Goal: Task Accomplishment & Management: Use online tool/utility

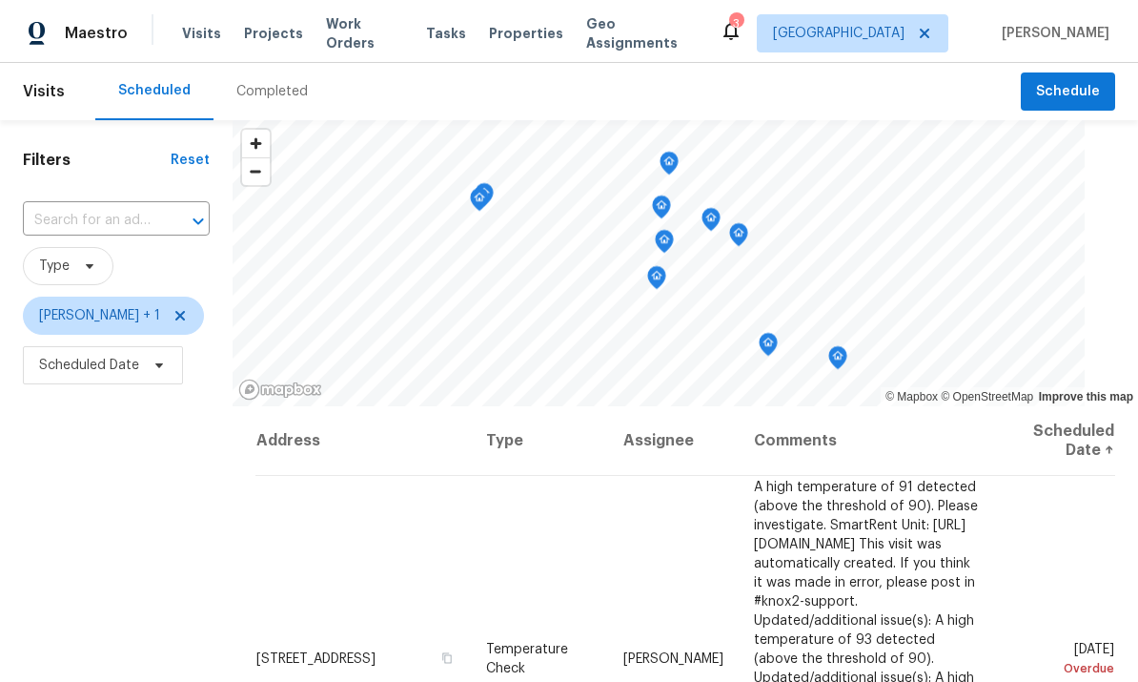
scroll to position [730, 0]
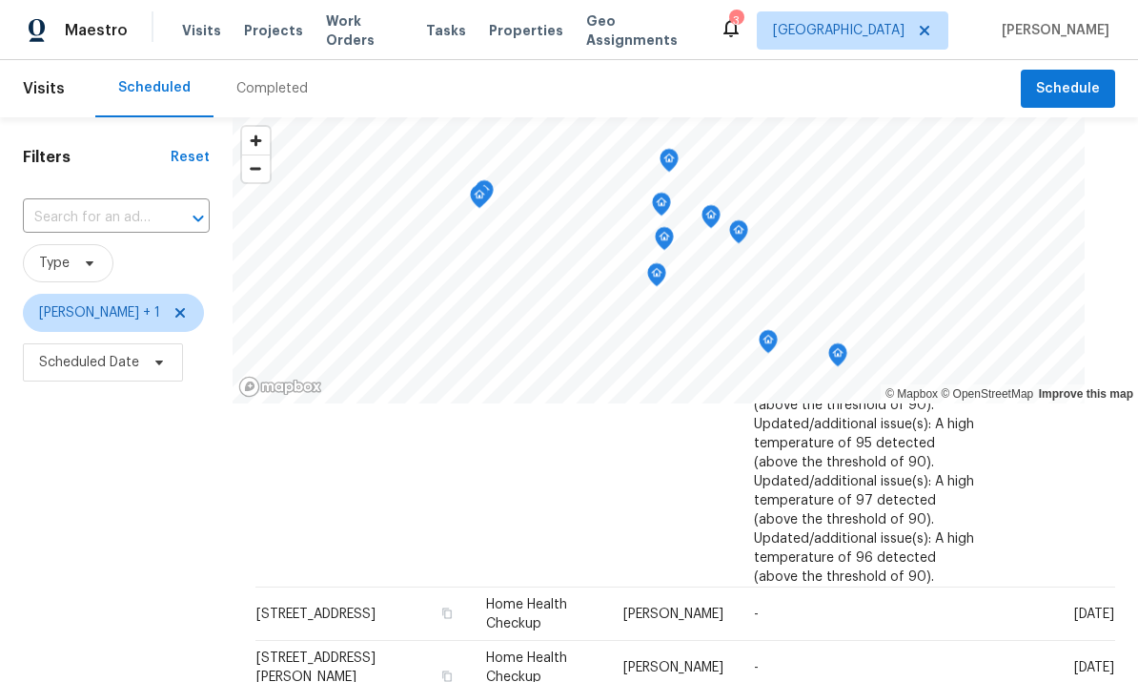
click at [106, 32] on span "Maestro" at bounding box center [96, 30] width 63 height 19
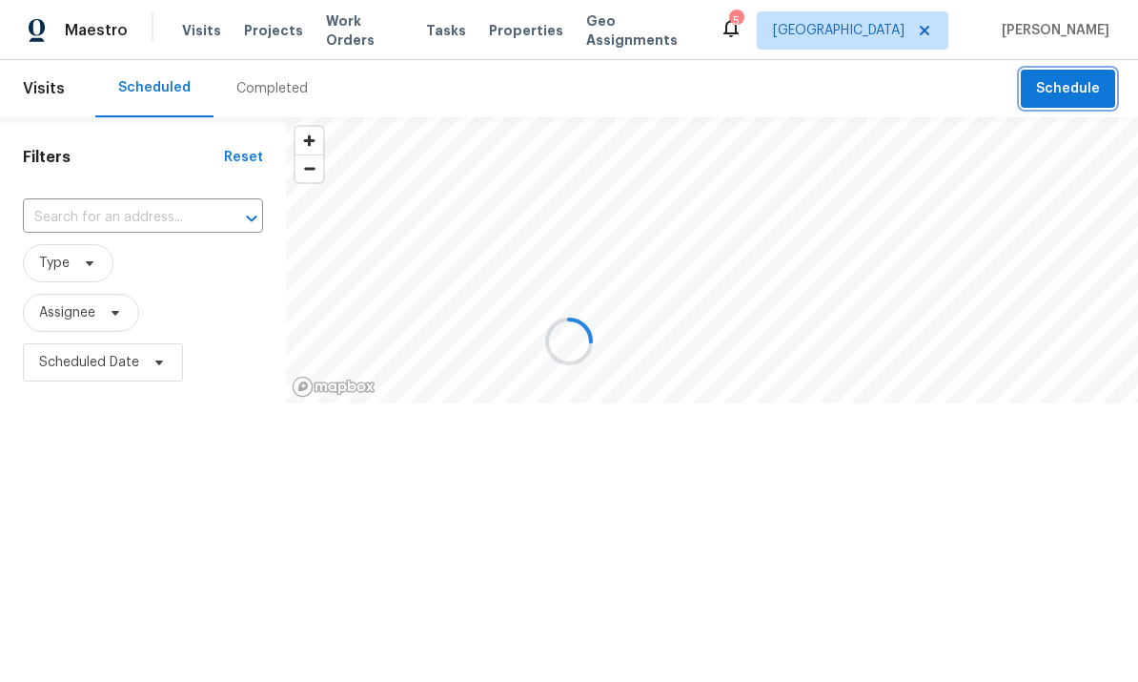
click at [1069, 79] on span "Schedule" at bounding box center [1068, 89] width 64 height 24
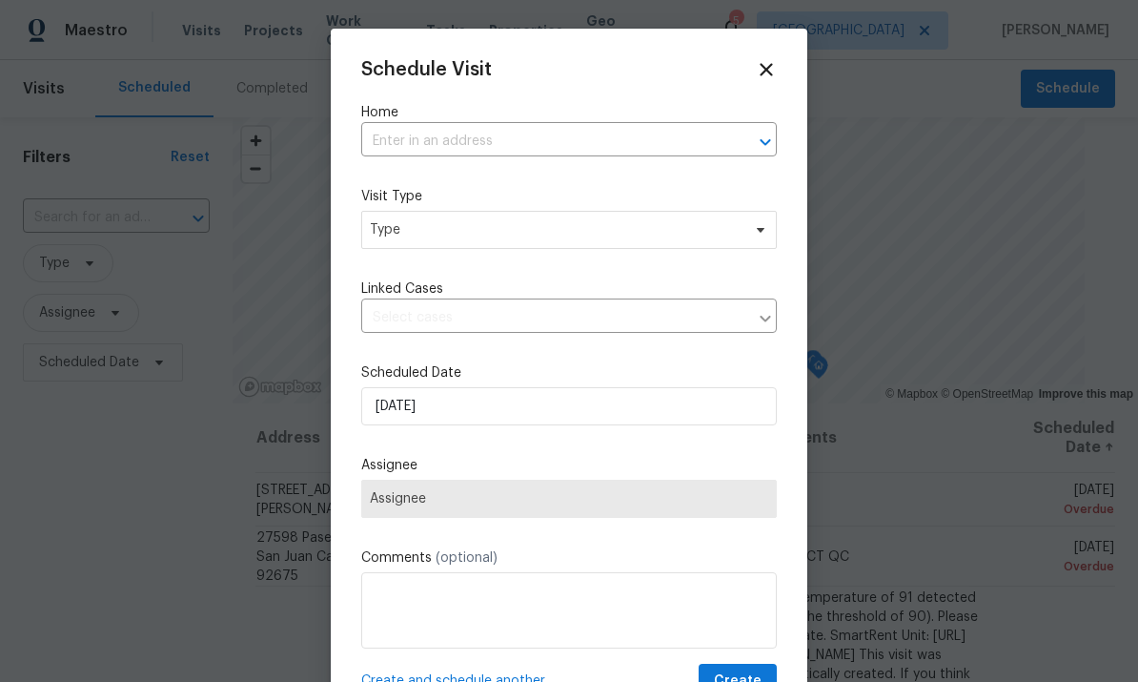
click at [619, 112] on label "Home" at bounding box center [569, 112] width 416 height 19
click at [562, 141] on input "text" at bounding box center [542, 142] width 362 height 30
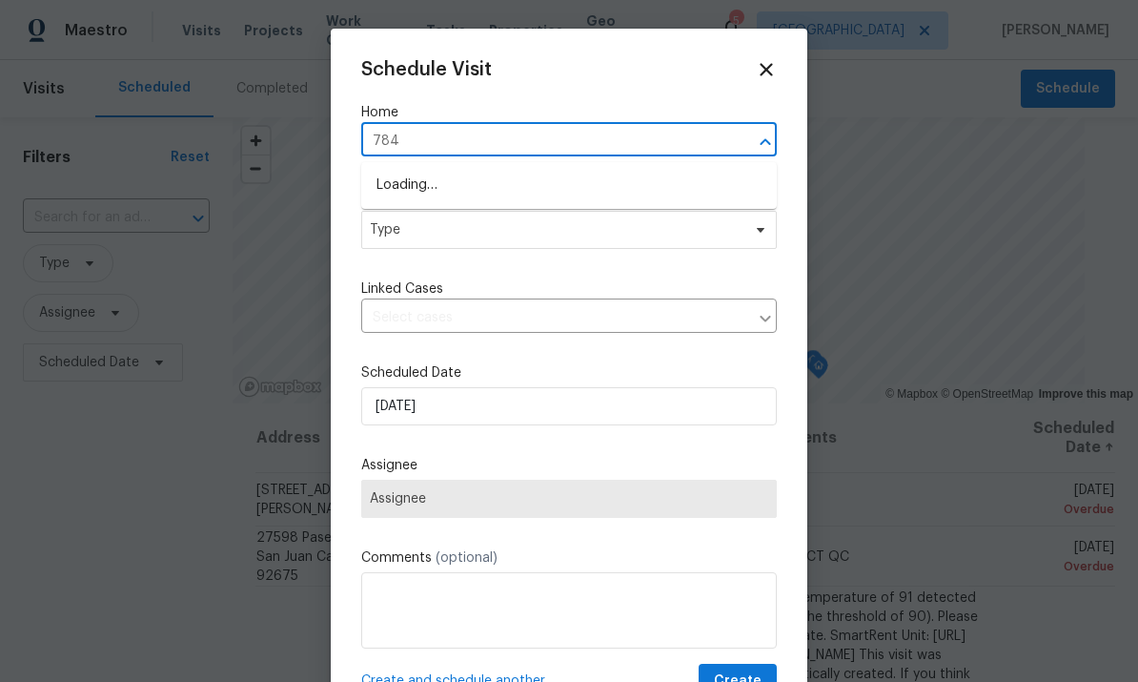
type input "7840"
click at [541, 184] on li "7840 Hillary Dr, West Hills, CA 91304" at bounding box center [569, 185] width 416 height 31
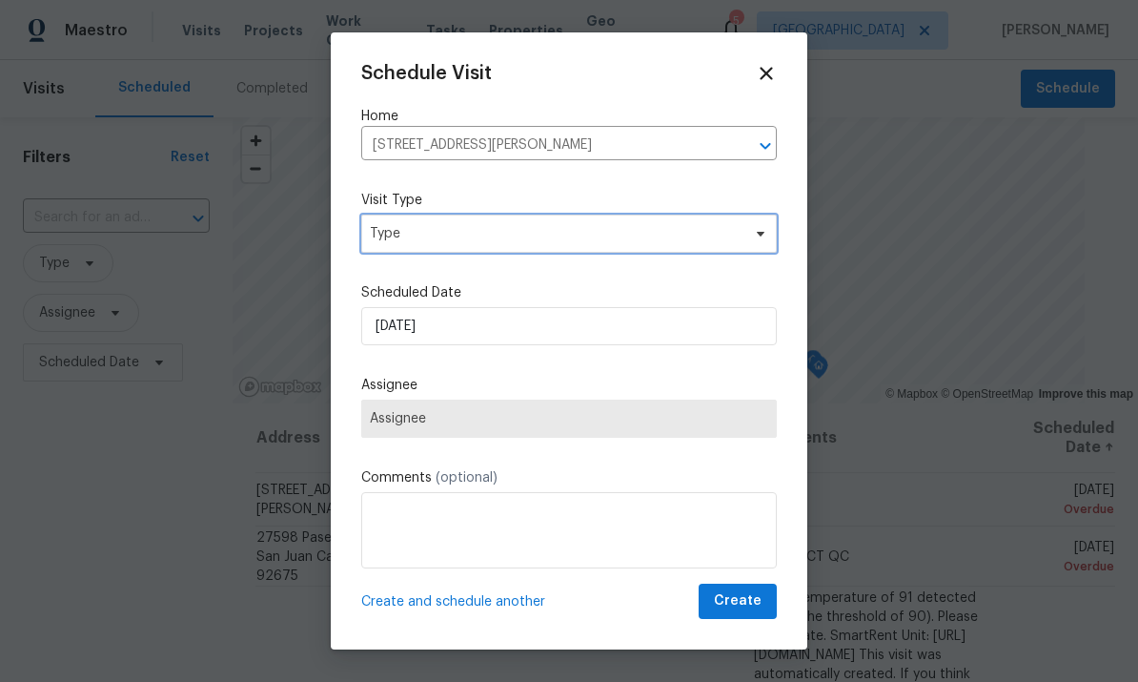
click at [568, 228] on span "Type" at bounding box center [555, 233] width 371 height 19
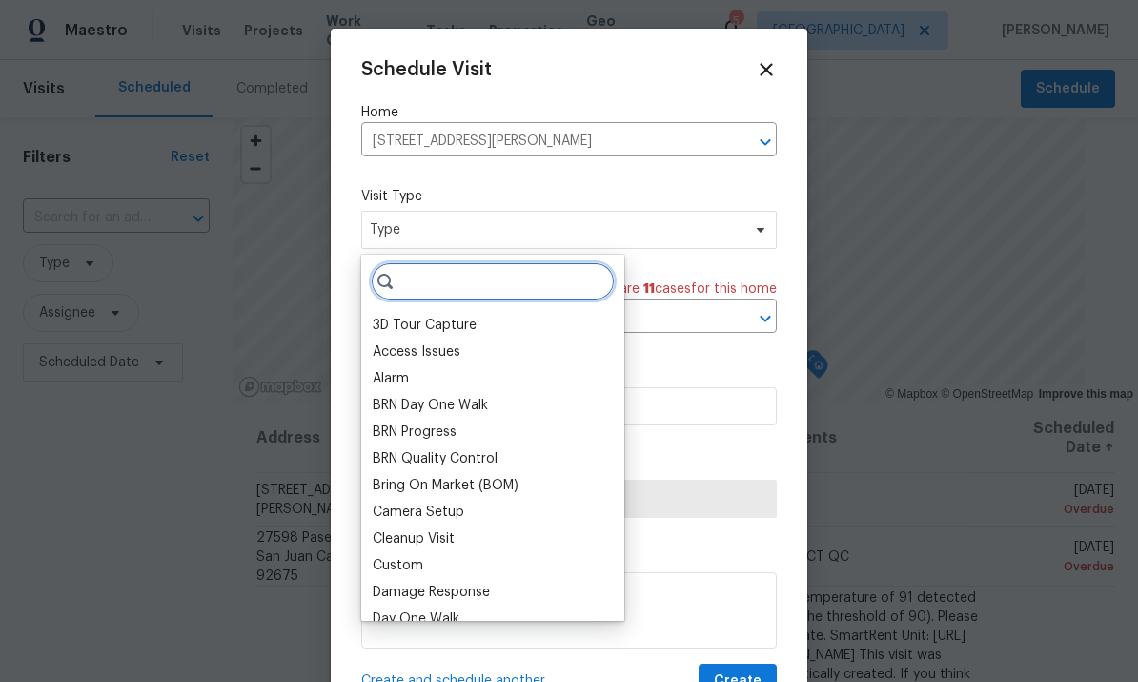
click at [539, 280] on input "search" at bounding box center [493, 281] width 244 height 38
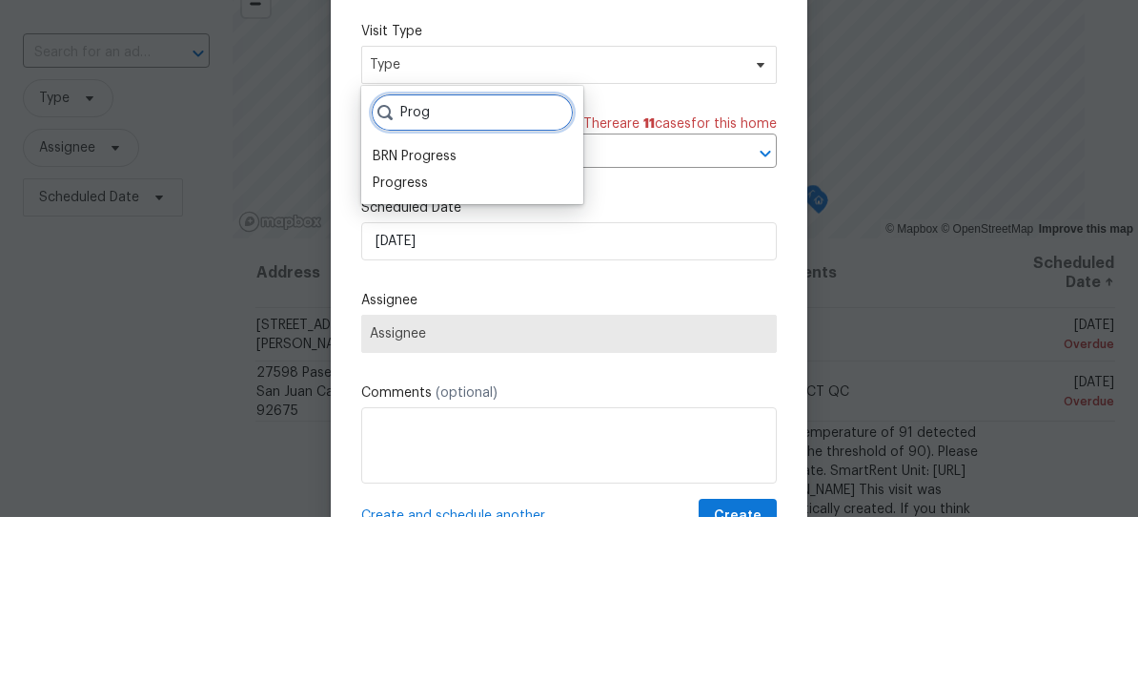
type input "Prog"
click at [416, 338] on div "Progress" at bounding box center [400, 347] width 55 height 19
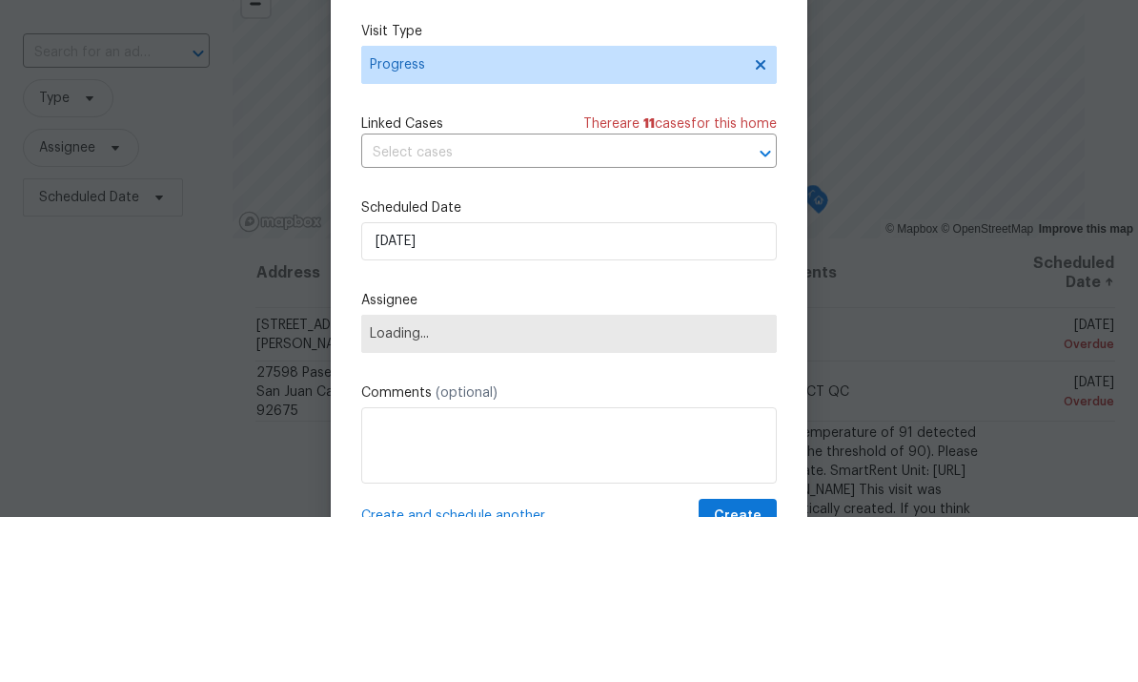
scroll to position [71, 0]
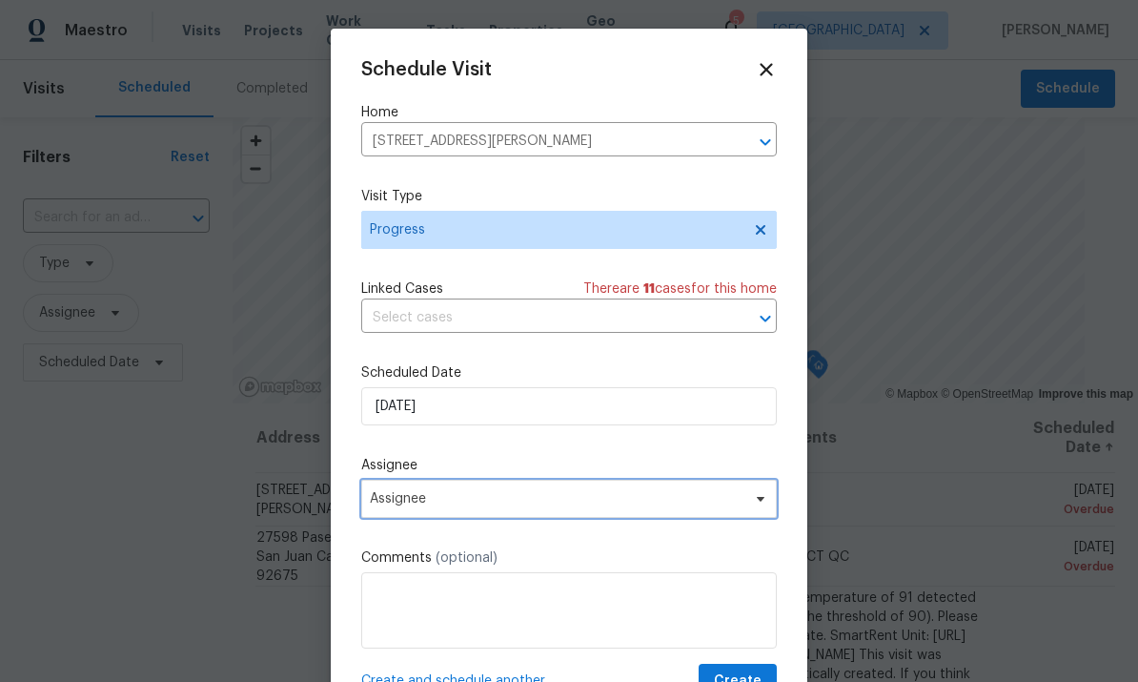
click at [491, 506] on span "Assignee" at bounding box center [557, 498] width 374 height 15
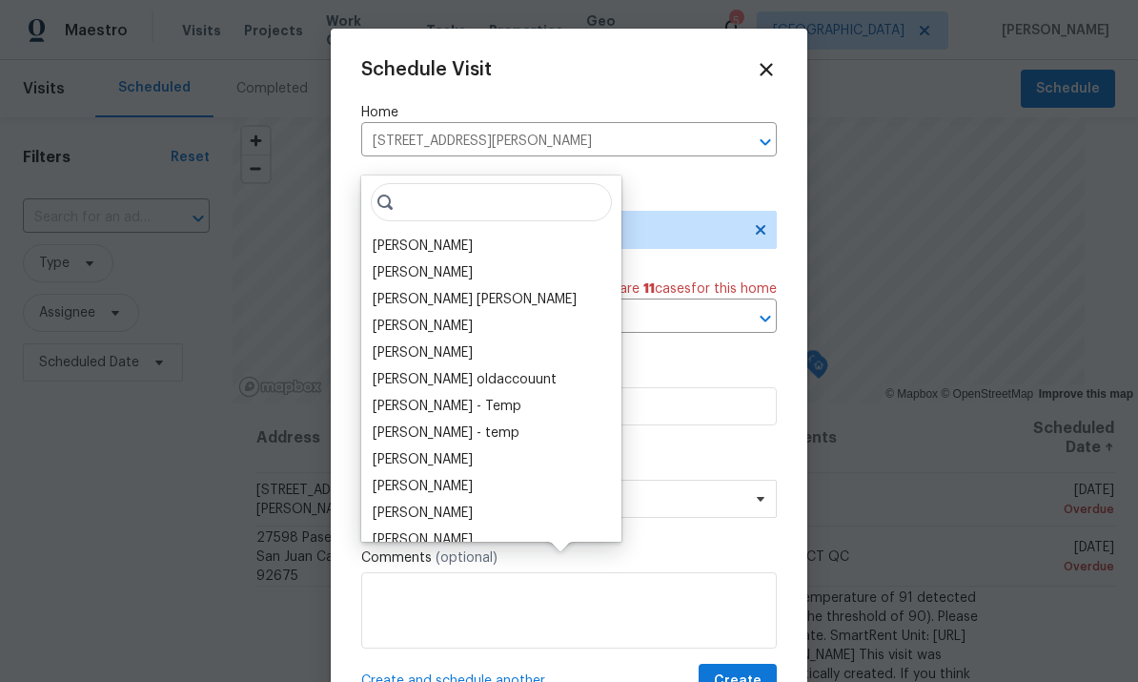
click at [478, 175] on div "Frank Santellanes Vinodh Kumar Mohammed Moshin Ali Vinod Kumar Sayali Pendse Ju…" at bounding box center [491, 358] width 260 height 366
click at [458, 236] on div "[PERSON_NAME]" at bounding box center [423, 245] width 100 height 19
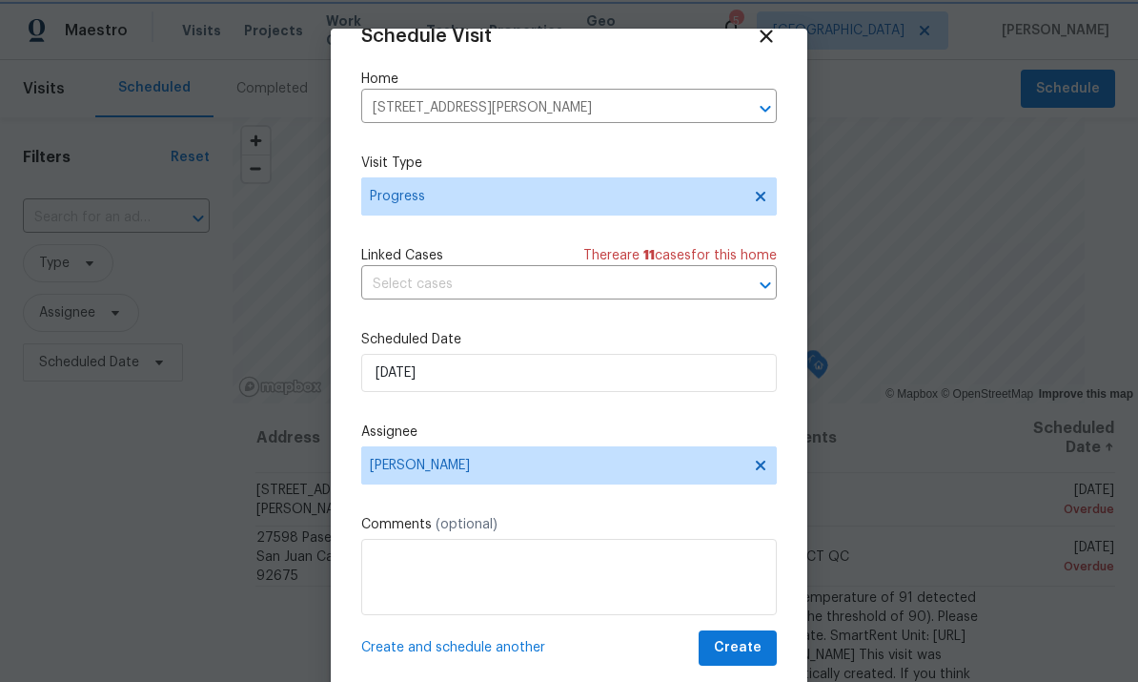
scroll to position [37, 0]
click at [740, 649] on span "Create" at bounding box center [738, 648] width 48 height 24
